Goal: Task Accomplishment & Management: Manage account settings

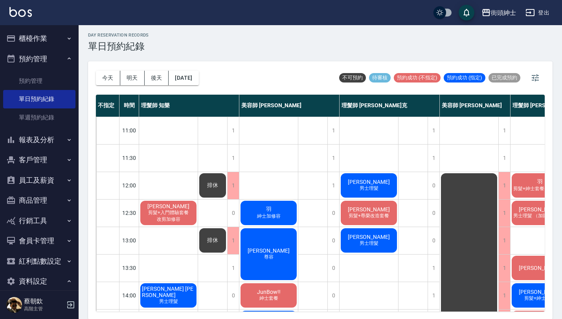
scroll to position [0, 70]
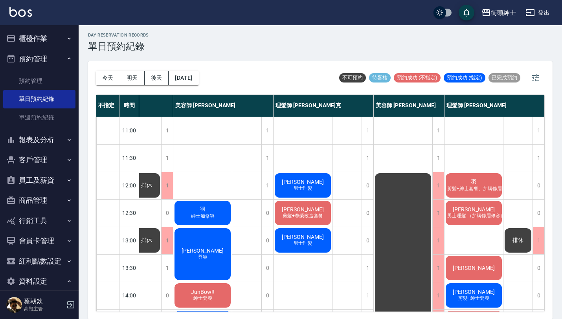
click at [49, 59] on button "預約管理" at bounding box center [39, 59] width 72 height 20
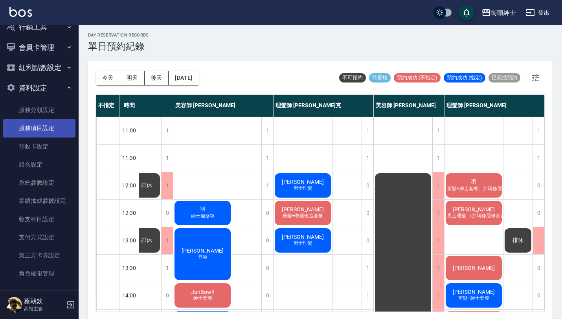
scroll to position [138, 0]
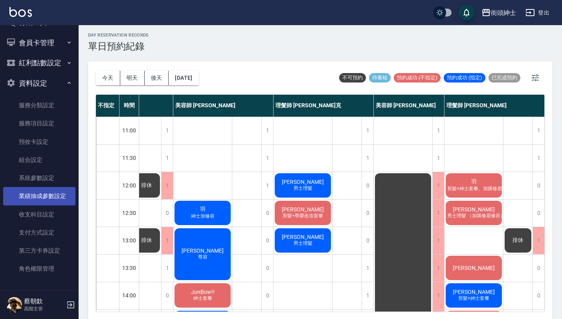
click at [60, 197] on link "業績抽成參數設定" at bounding box center [39, 196] width 72 height 18
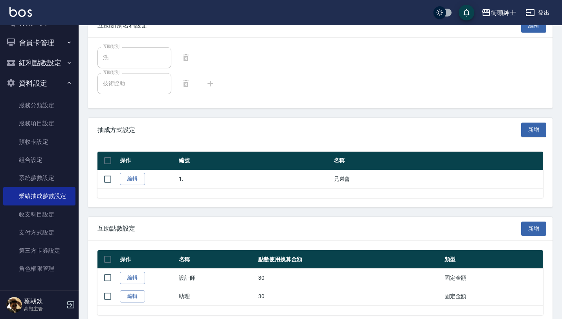
scroll to position [283, 0]
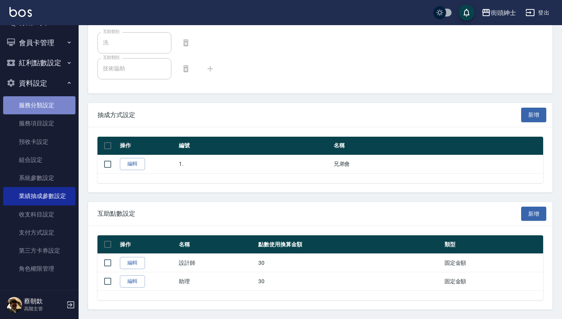
click at [46, 109] on link "服務分類設定" at bounding box center [39, 105] width 72 height 18
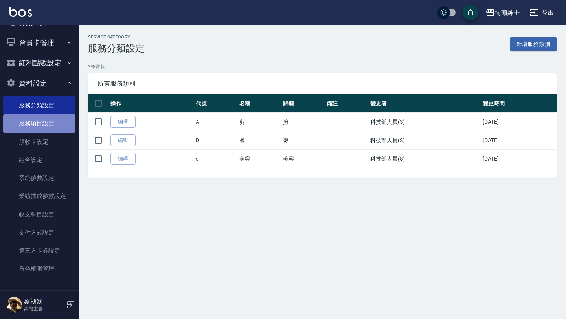
click at [46, 127] on link "服務項目設定" at bounding box center [39, 123] width 72 height 18
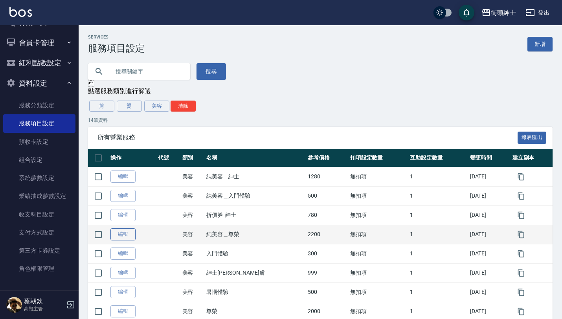
click at [127, 238] on link "編輯" at bounding box center [122, 234] width 25 height 12
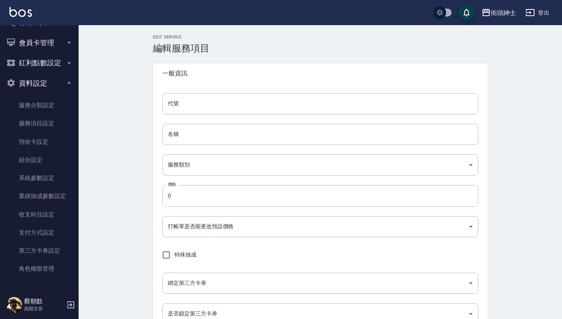
type input "純美容＿尊榮"
type input "a3776833-5aad-4720-b370-8cbc2486eb82"
type input "2200"
type input "TRUE"
checkbox input "true"
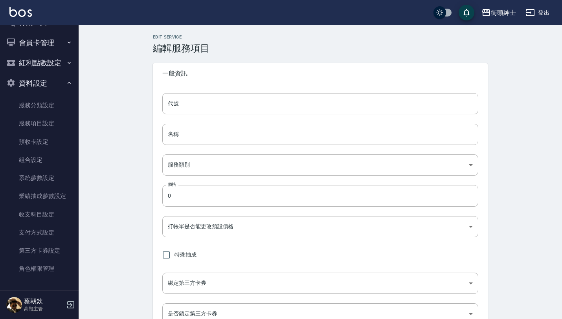
type input "none"
type input "UNSET"
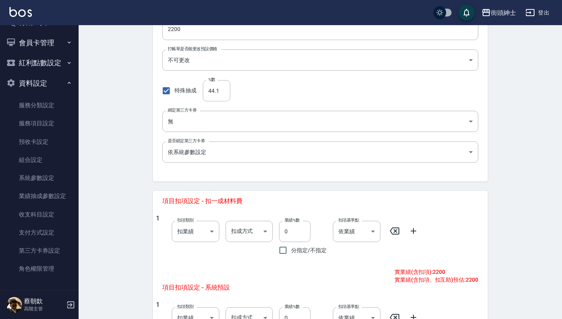
scroll to position [325, 0]
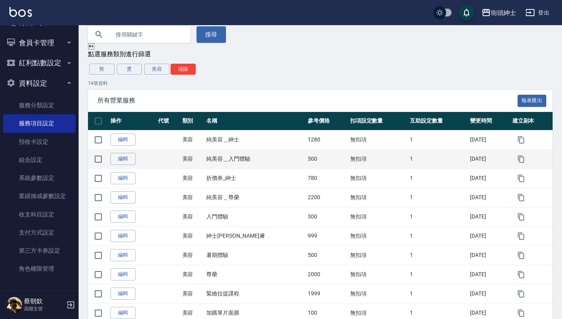
scroll to position [66, 0]
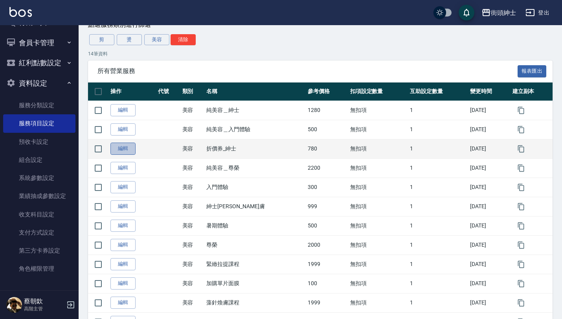
click at [125, 153] on link "編輯" at bounding box center [122, 149] width 25 height 12
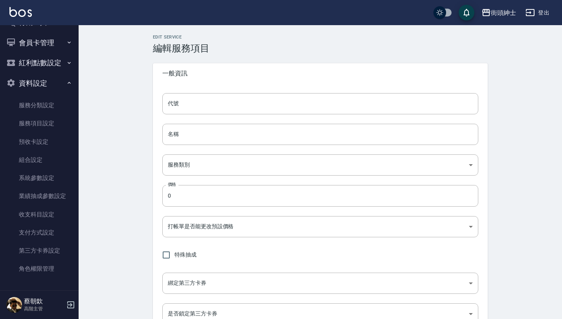
type input "折價券_紳士"
type input "a3776833-5aad-4720-b370-8cbc2486eb82"
type input "780"
type input "FALSE"
type input "none"
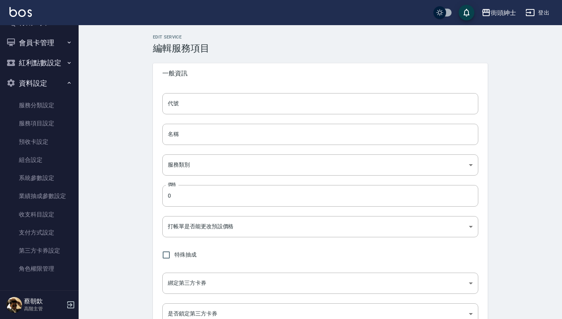
type input "UNSET"
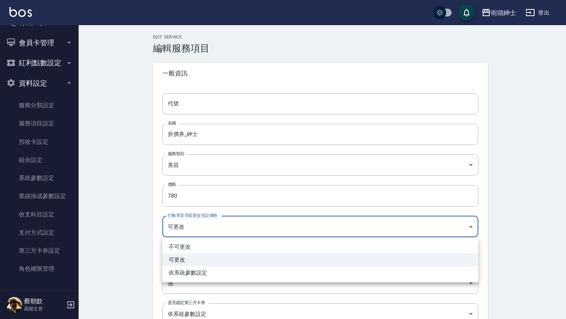
click at [201, 222] on body "街頭紳士 登出 櫃檯作業 打帳單 帳單列表 掛單列表 座位開單 營業儀表板 現金收支登錄 高階收支登錄 材料自購登錄 每日結帳 排班表 現場電腦打卡 掃碼打卡…" at bounding box center [283, 320] width 566 height 640
click at [188, 246] on li "不可更改" at bounding box center [320, 247] width 316 height 13
type input "TRUE"
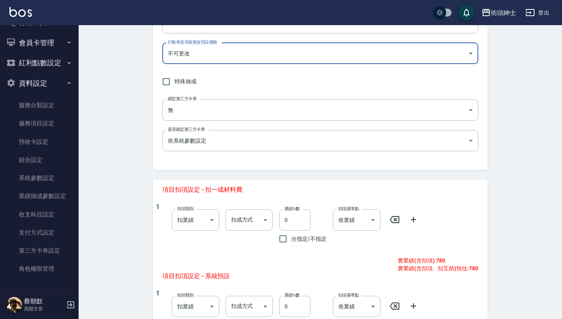
scroll to position [320, 0]
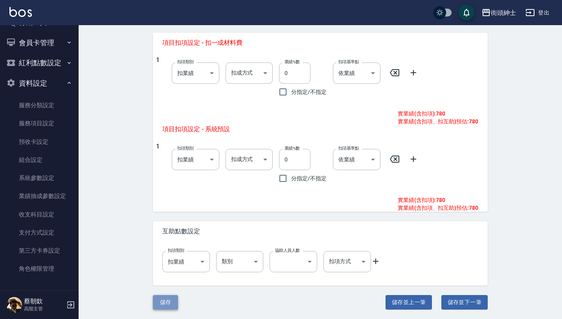
click at [167, 301] on button "儲存" at bounding box center [165, 302] width 25 height 15
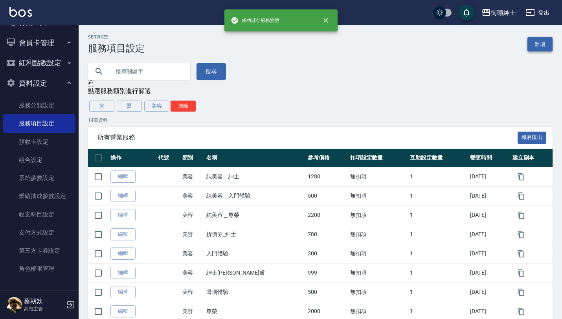
click at [541, 42] on link "新增" at bounding box center [540, 44] width 25 height 15
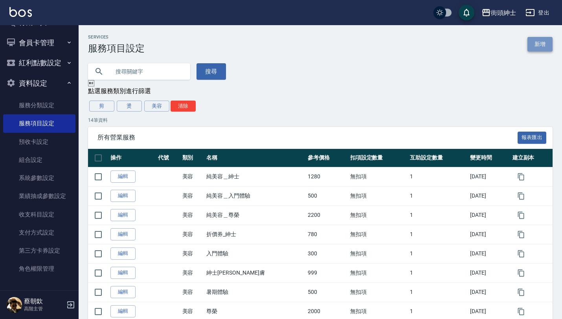
click at [542, 44] on link "新增" at bounding box center [540, 44] width 25 height 15
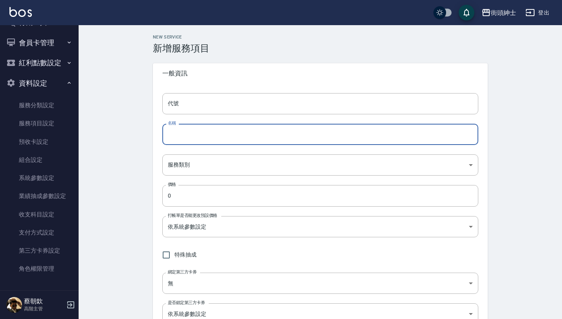
click at [206, 133] on input "名稱" at bounding box center [320, 134] width 316 height 21
type input "尊榮（用折價券）"
click at [209, 165] on body "街頭紳士 登出 櫃檯作業 打帳單 帳單列表 掛單列表 座位開單 營業儀表板 現金收支登錄 高階收支登錄 材料自購登錄 每日結帳 排班表 現場電腦打卡 掃碼打卡…" at bounding box center [281, 320] width 562 height 640
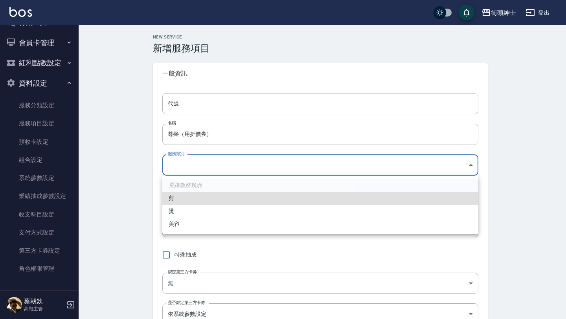
click at [190, 223] on li "美容" at bounding box center [320, 224] width 316 height 13
type input "a3776833-5aad-4720-b370-8cbc2486eb82"
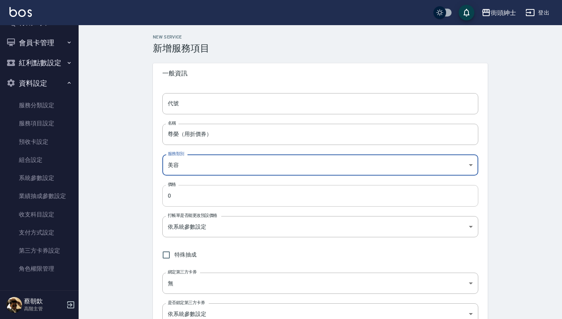
click at [204, 199] on input "0" at bounding box center [320, 195] width 316 height 21
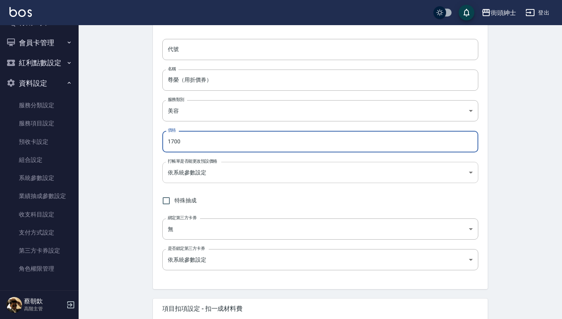
scroll to position [58, 0]
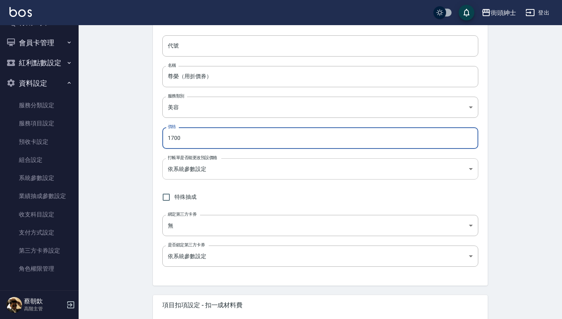
type input "1700"
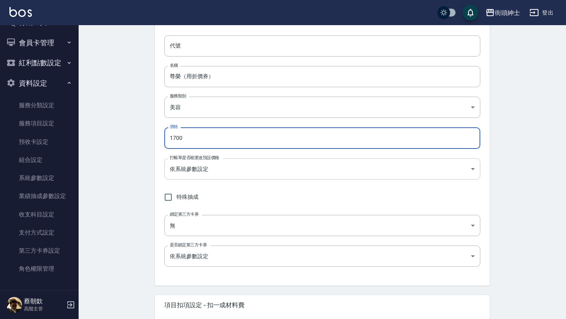
click at [231, 172] on body "街頭紳士 登出 櫃檯作業 打帳單 帳單列表 掛單列表 座位開單 營業儀表板 現金收支登錄 高階收支登錄 材料自購登錄 每日結帳 排班表 現場電腦打卡 掃碼打卡…" at bounding box center [283, 262] width 566 height 640
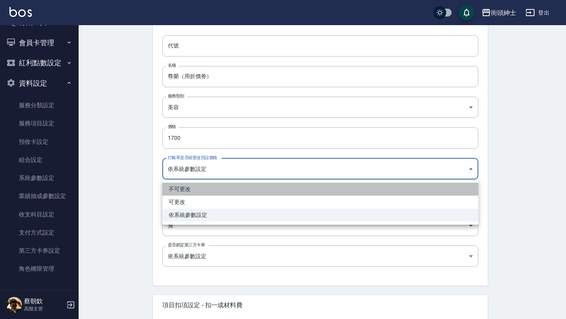
click at [211, 189] on li "不可更改" at bounding box center [320, 189] width 316 height 13
type input "TRUE"
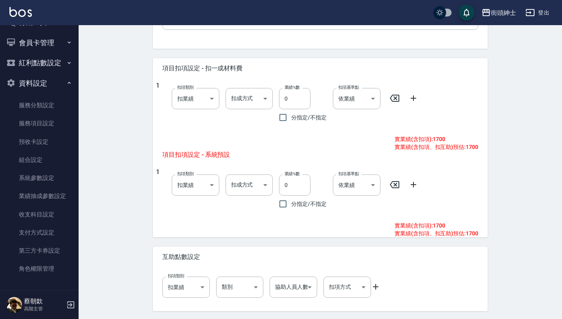
scroll to position [320, 0]
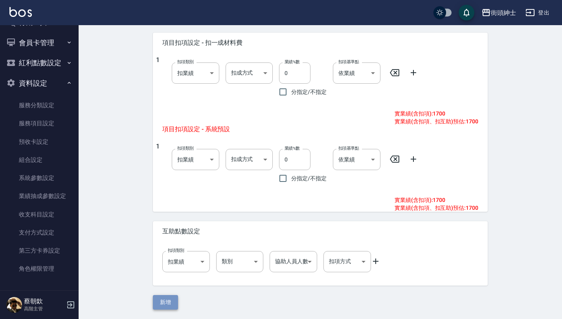
click at [166, 302] on button "新增" at bounding box center [165, 302] width 25 height 15
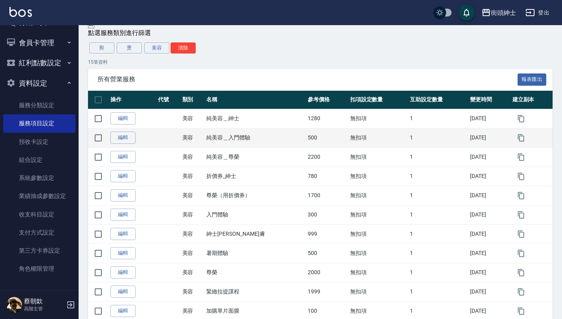
scroll to position [59, 0]
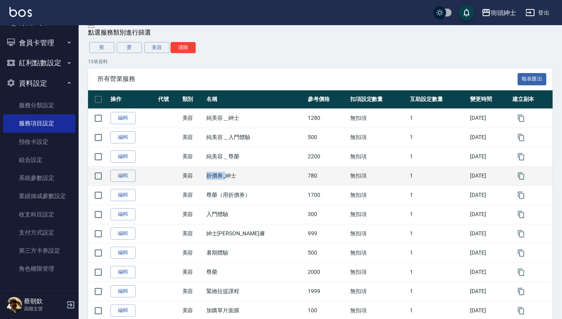
drag, startPoint x: 206, startPoint y: 173, endPoint x: 228, endPoint y: 174, distance: 21.2
click at [228, 173] on tr "編輯 美容 折價券_紳士 780 無扣項 1 [DATE]" at bounding box center [320, 175] width 465 height 19
copy tr "美容 折價券_"
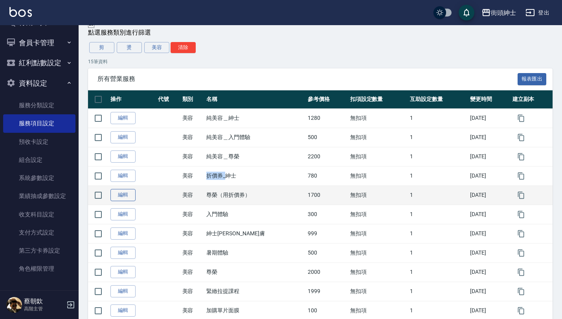
click at [131, 200] on link "編輯" at bounding box center [122, 195] width 25 height 12
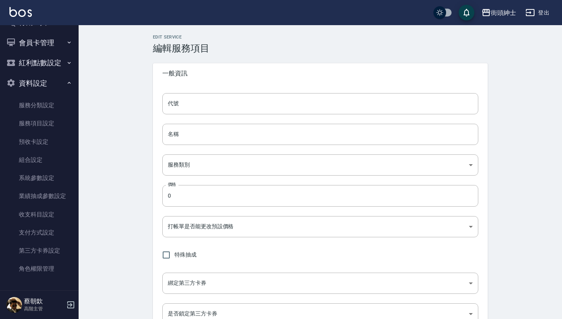
type input "尊榮（用折價券）"
type input "a3776833-5aad-4720-b370-8cbc2486eb82"
type input "1700"
type input "TRUE"
type input "none"
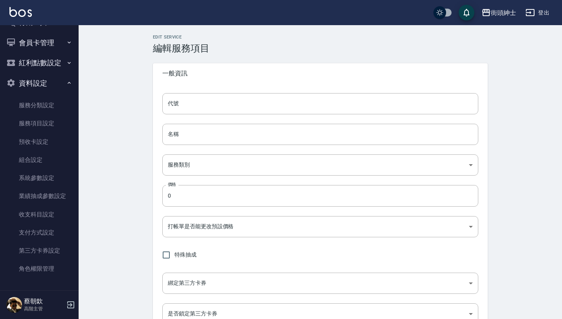
type input "UNSET"
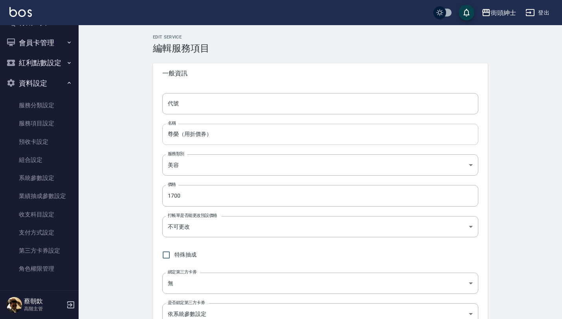
click at [170, 133] on input "尊榮（用折價券）" at bounding box center [320, 134] width 316 height 21
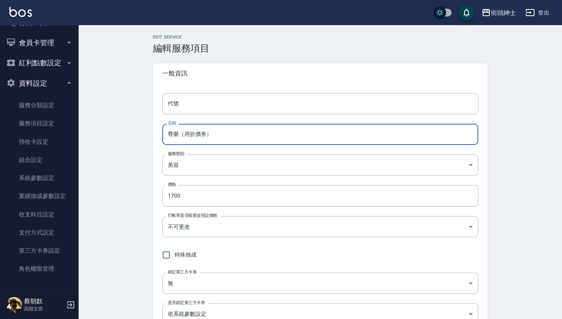
paste input "折價券_"
click at [179, 133] on input "折價券_尊榮（用折價券）" at bounding box center [320, 134] width 316 height 21
drag, startPoint x: 197, startPoint y: 133, endPoint x: 293, endPoint y: 135, distance: 95.5
click at [293, 135] on input "折價券_尊榮（用折價券）" at bounding box center [320, 134] width 316 height 21
type input "折價券_尊榮"
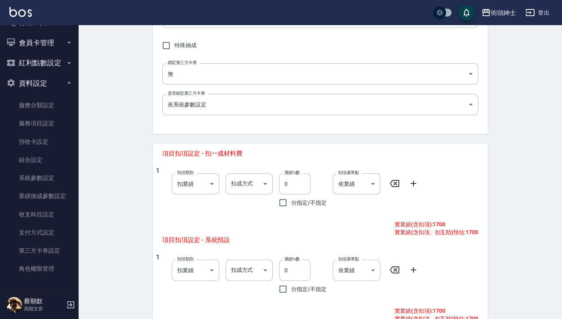
scroll to position [320, 0]
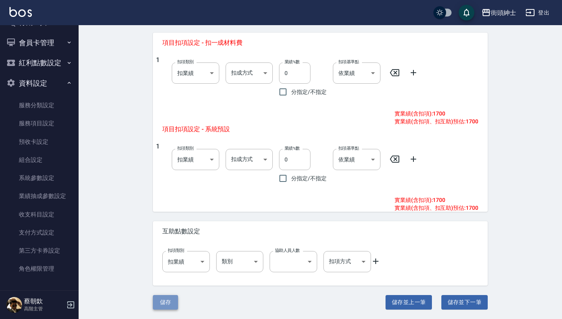
click at [167, 302] on button "儲存" at bounding box center [165, 302] width 25 height 15
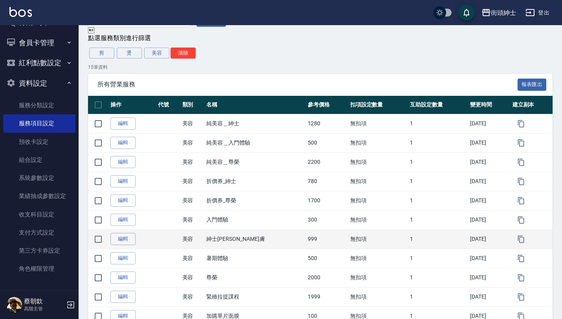
scroll to position [52, 0]
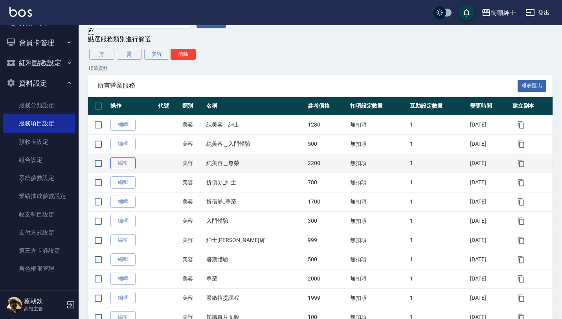
click at [130, 163] on link "編輯" at bounding box center [122, 163] width 25 height 12
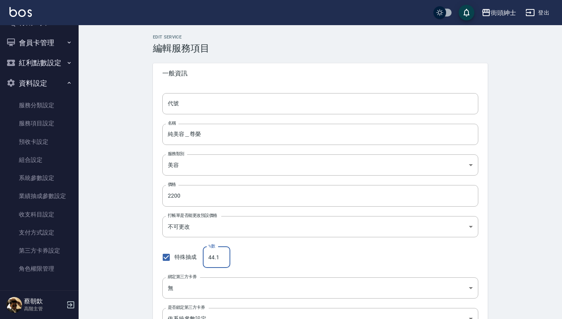
drag, startPoint x: 223, startPoint y: 258, endPoint x: 197, endPoint y: 258, distance: 26.3
click at [197, 258] on div "特殊抽成 %數 44.1 %數" at bounding box center [320, 257] width 316 height 21
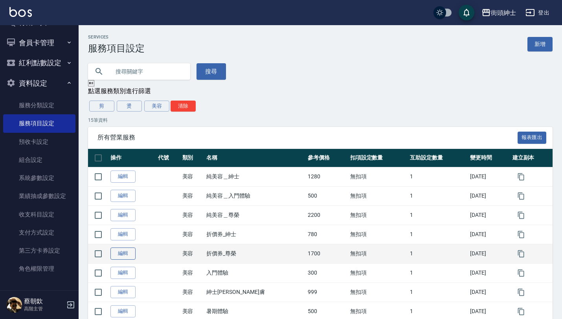
click at [122, 253] on link "編輯" at bounding box center [122, 254] width 25 height 12
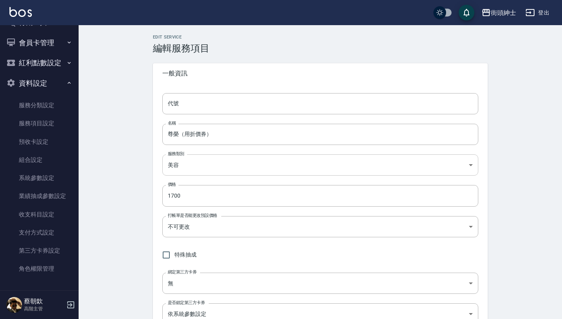
type input "折價券_尊榮"
click at [165, 254] on input "特殊抽成" at bounding box center [166, 255] width 17 height 17
checkbox input "true"
click at [221, 263] on input "0" at bounding box center [217, 257] width 28 height 21
paste input "44.1"
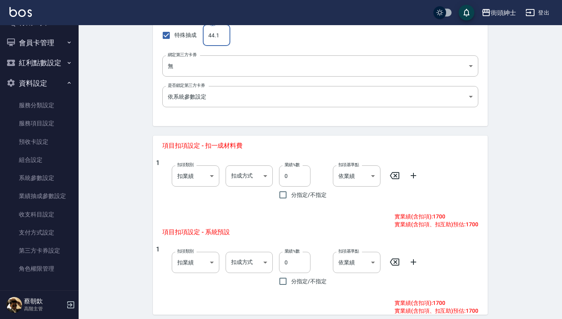
scroll to position [325, 0]
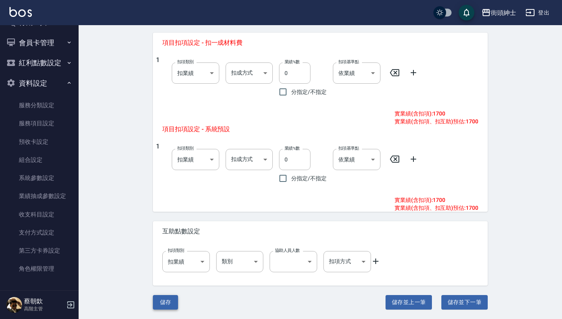
type input "44.1"
click at [168, 300] on button "儲存" at bounding box center [165, 302] width 25 height 15
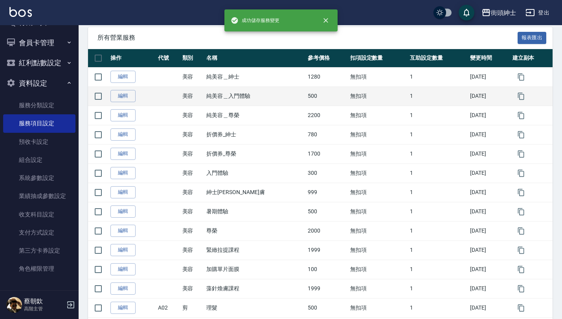
scroll to position [100, 0]
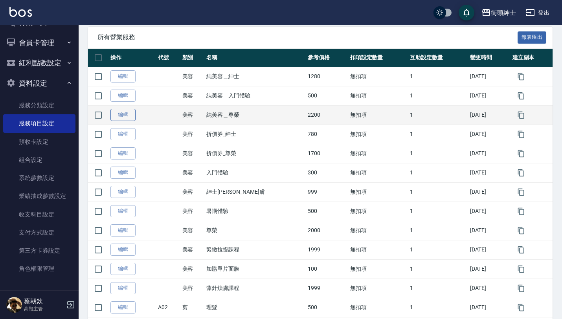
click at [125, 116] on link "編輯" at bounding box center [122, 115] width 25 height 12
